Goal: Information Seeking & Learning: Learn about a topic

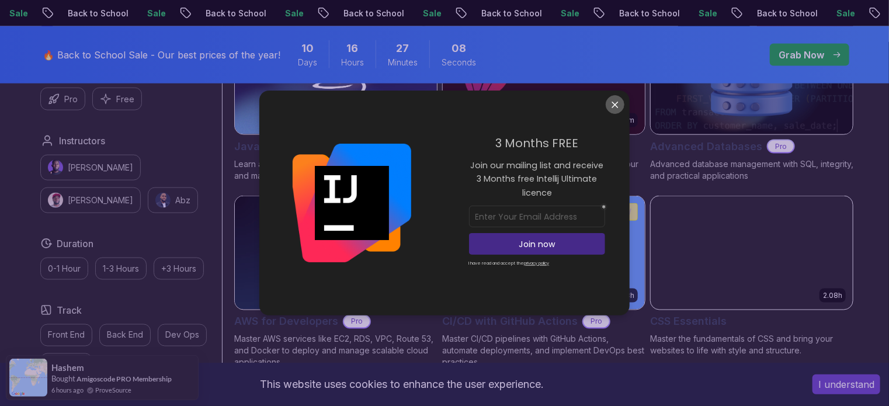
scroll to position [754, 0]
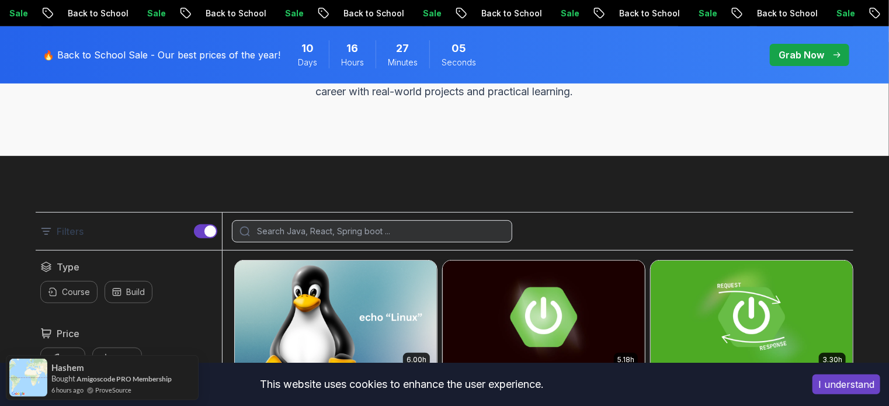
scroll to position [193, 0]
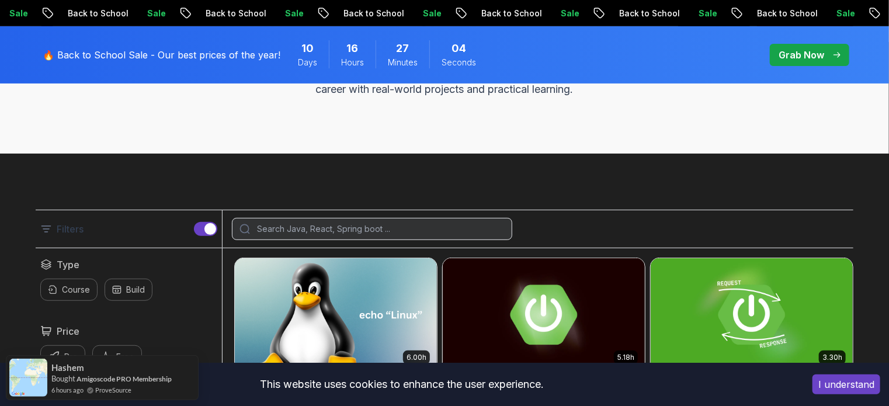
click at [418, 231] on input "search" at bounding box center [380, 229] width 250 height 12
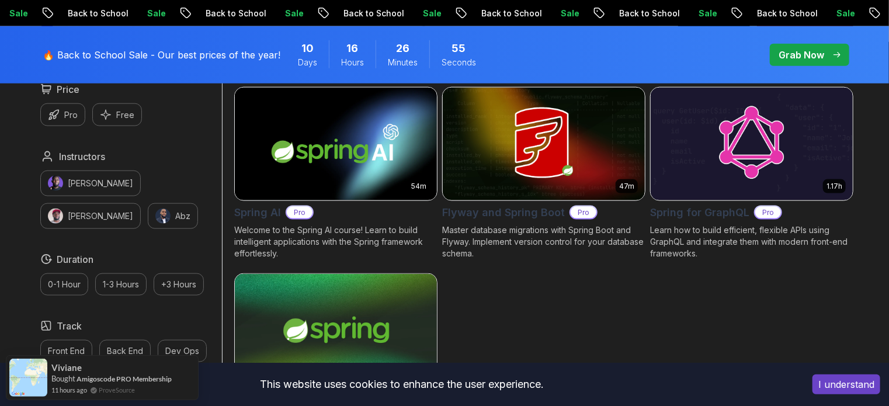
scroll to position [743, 0]
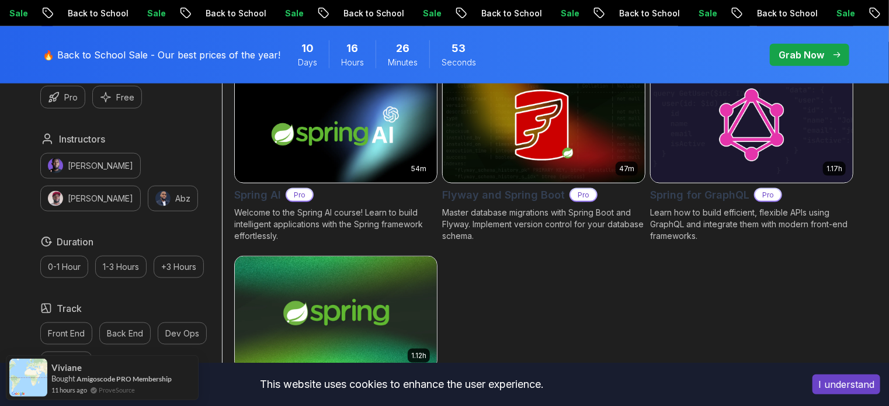
type input "spring"
